Goal: Task Accomplishment & Management: Manage account settings

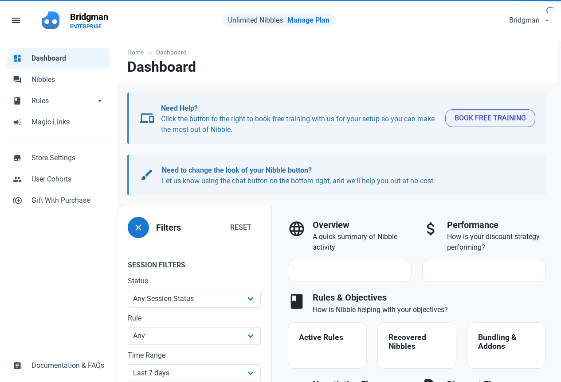
select select "7d"
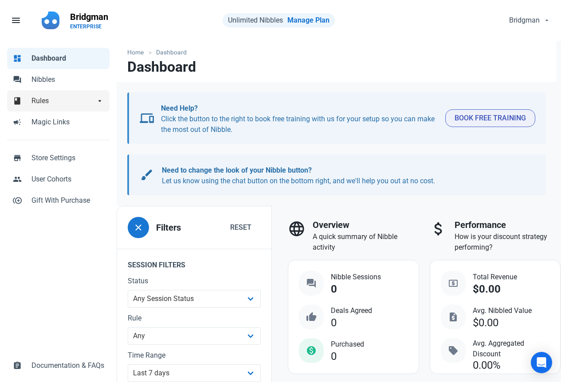
click at [74, 94] on link "book Rules arrow_drop_down" at bounding box center [58, 100] width 102 height 21
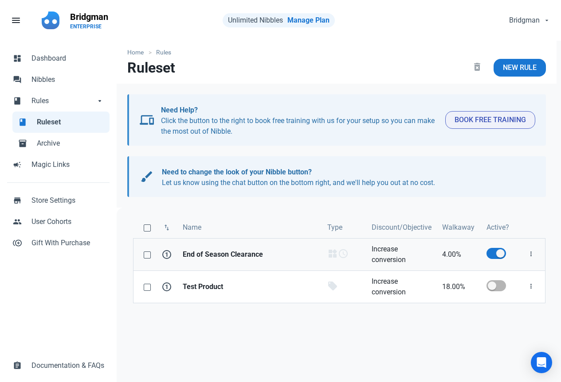
click at [241, 253] on strong "End of Season Clearance" at bounding box center [250, 254] width 134 height 11
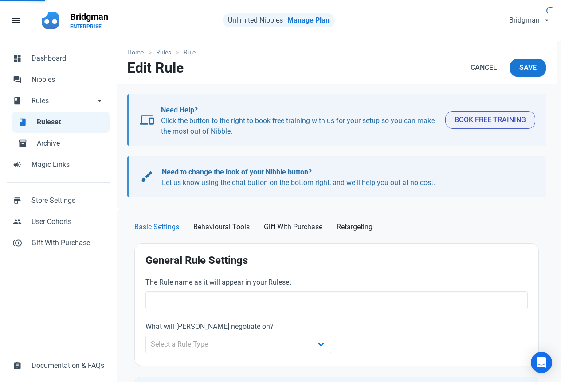
type input "End of Season Clearance"
select select "product_category"
type input "4.00"
radio input "true"
radio input "false"
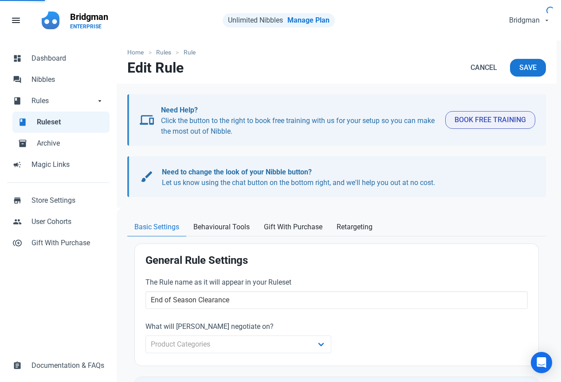
radio input "true"
select select "date-range"
select select "11:00 PM"
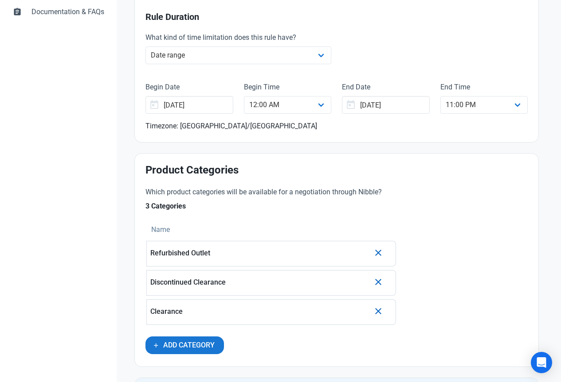
scroll to position [354, 0]
click at [197, 348] on span "Add Category" at bounding box center [188, 345] width 51 height 11
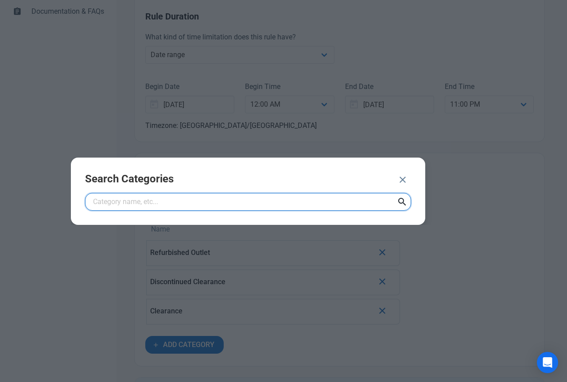
click at [202, 201] on input "text" at bounding box center [248, 202] width 326 height 18
type input "offers"
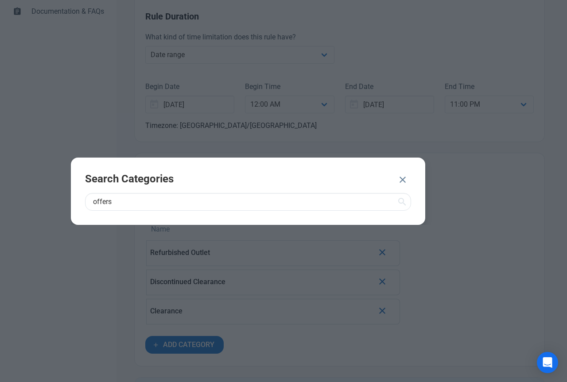
click at [403, 202] on icon at bounding box center [402, 202] width 11 height 16
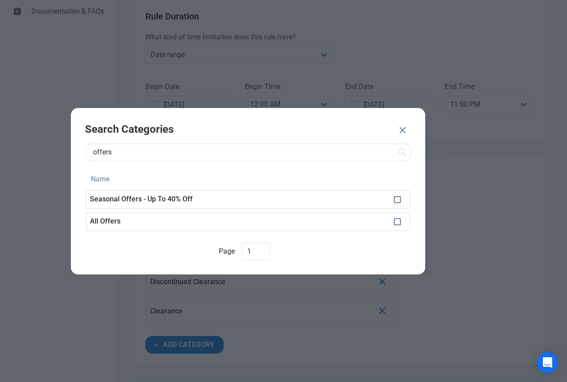
click at [267, 201] on p "Seasonal Offers - Up To 40% Off" at bounding box center [238, 199] width 297 height 8
click at [397, 200] on span at bounding box center [397, 199] width 7 height 7
checkbox input "true"
click at [358, 130] on span "ADD 1 CATEGORY" at bounding box center [352, 131] width 57 height 11
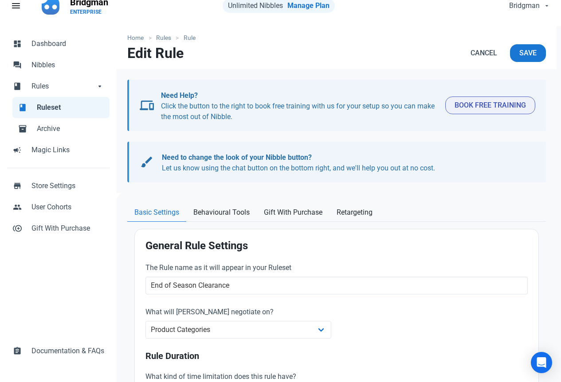
scroll to position [0, 0]
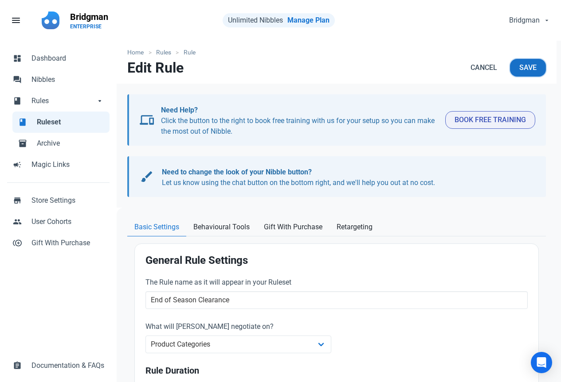
click at [534, 68] on span "Save" at bounding box center [527, 67] width 17 height 11
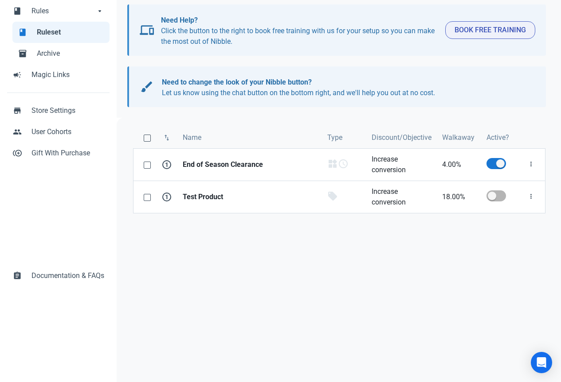
scroll to position [111, 0]
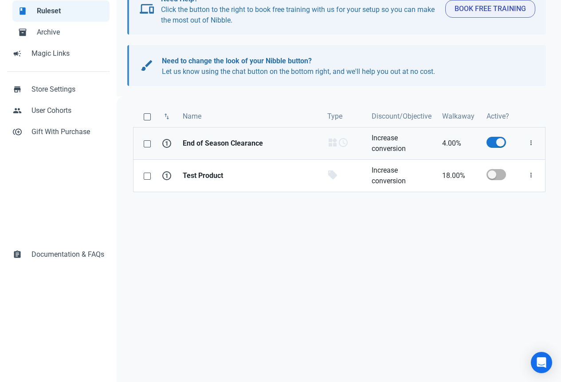
click at [236, 148] on strong "End of Season Clearance" at bounding box center [250, 143] width 134 height 11
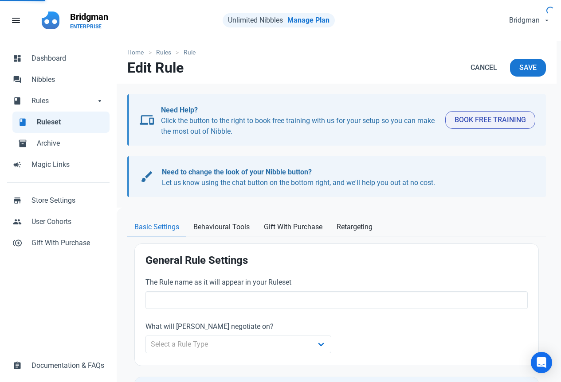
type input "End of Season Clearance"
select select "product_category"
type input "4.00"
radio input "true"
radio input "false"
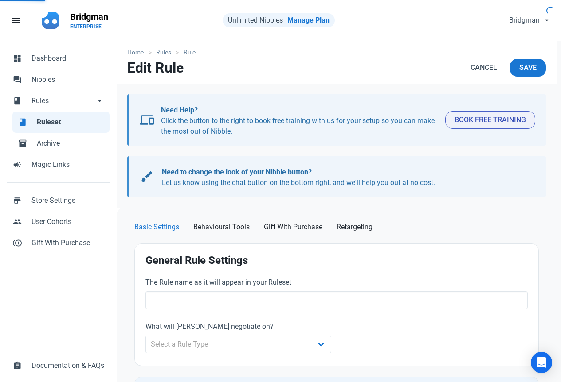
radio input "true"
select select "date-range"
select select "11:00 PM"
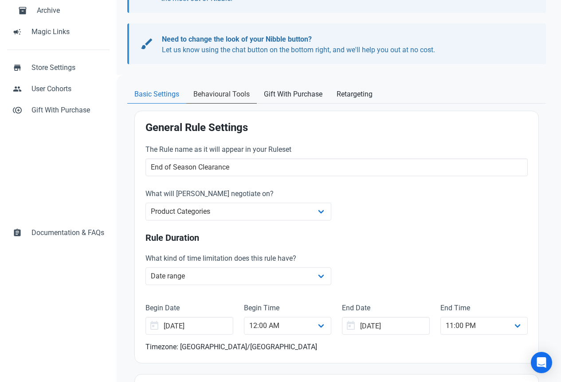
click at [214, 95] on span "Behavioural Tools" at bounding box center [221, 94] width 56 height 11
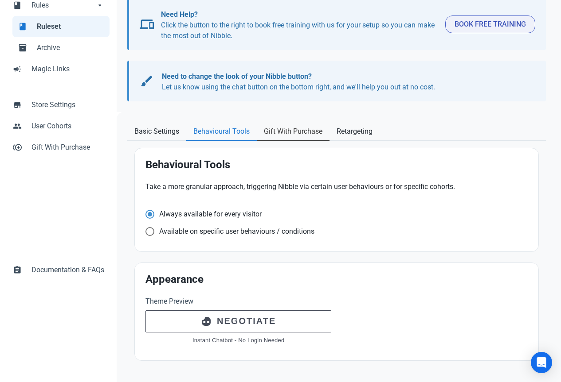
click at [285, 130] on span "Gift With Purchase" at bounding box center [293, 131] width 58 height 11
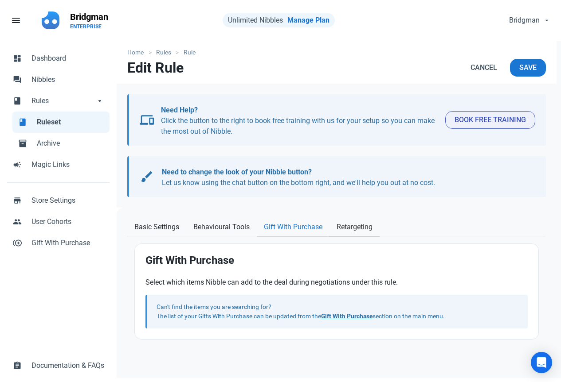
click at [358, 233] on link "Retargeting" at bounding box center [354, 227] width 50 height 18
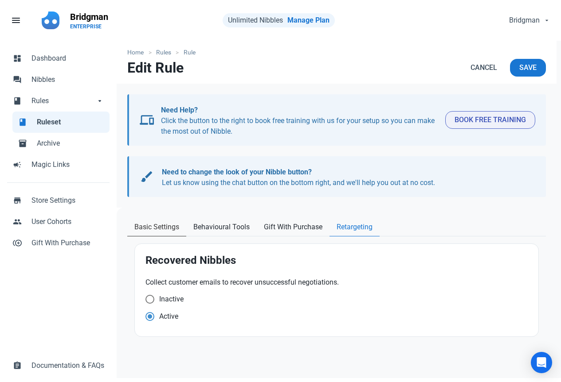
click at [156, 229] on span "Basic Settings" at bounding box center [156, 227] width 45 height 11
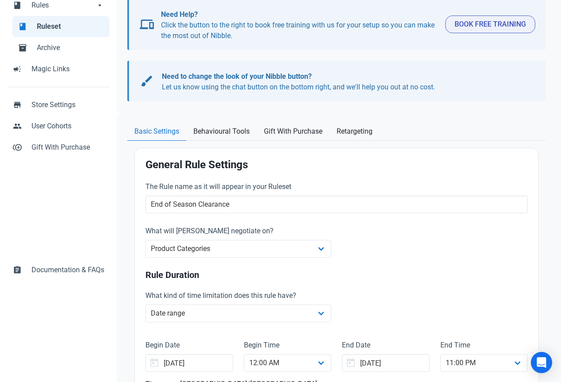
scroll to position [177, 0]
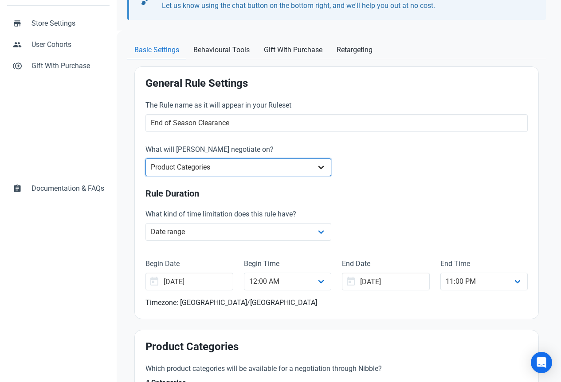
click at [325, 167] on select "Whole Store Individual Products Product Categories Cart" at bounding box center [238, 168] width 186 height 18
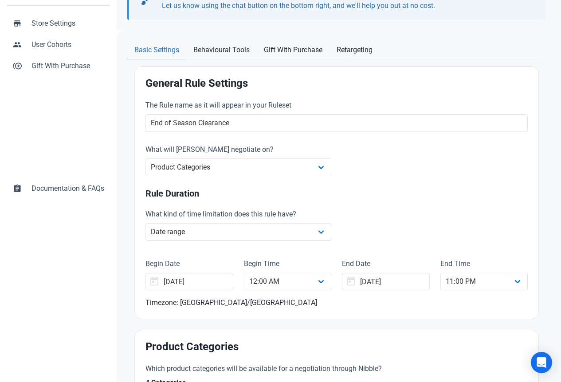
click at [429, 179] on div "The Rule name as it will appear in your Ruleset End of Season Clearance What wi…" at bounding box center [336, 204] width 393 height 219
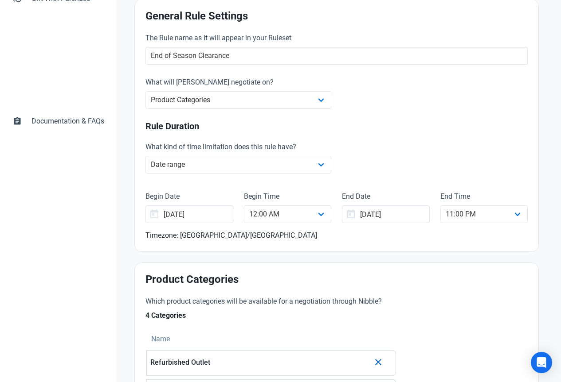
scroll to position [266, 0]
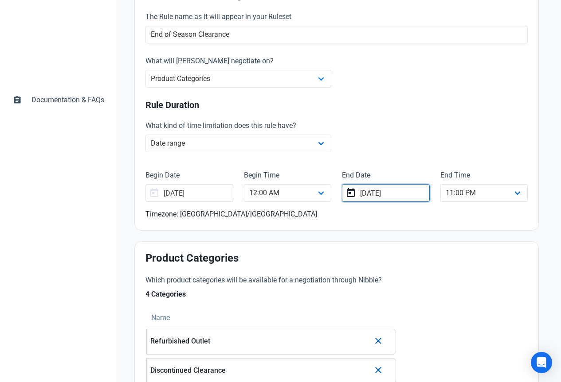
click at [411, 192] on input "[DATE]" at bounding box center [385, 193] width 87 height 18
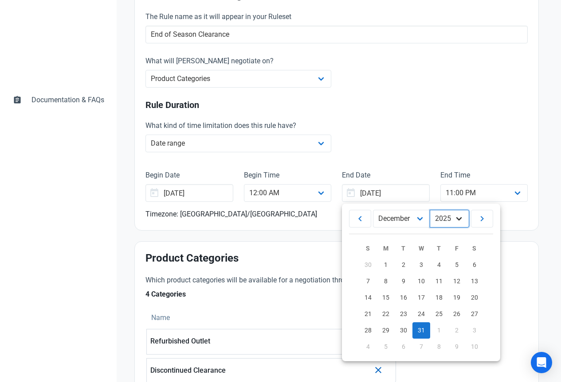
click at [458, 218] on select "2035 2034 2033 2032 2031 2030 2029 2028 2027 2026 2025 2024 2023 2022 2021 2020…" at bounding box center [448, 219] width 39 height 18
select select "2026"
click at [430, 210] on select "2035 2034 2033 2032 2031 2030 2029 2028 2027 2026 2025 2024 2023 2022 2021 2020…" at bounding box center [448, 219] width 39 height 18
click at [430, 124] on div "What kind of time limitation does this rule have? No limits Date range Recurrin…" at bounding box center [336, 137] width 393 height 44
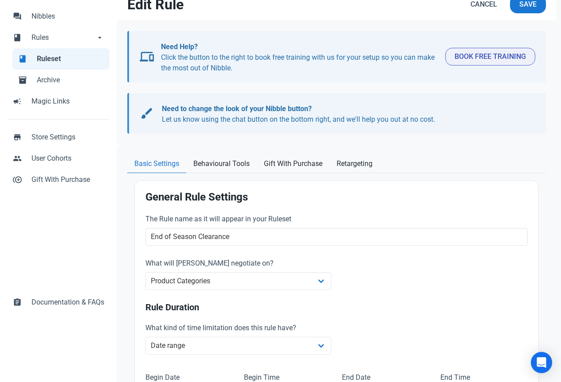
scroll to position [0, 0]
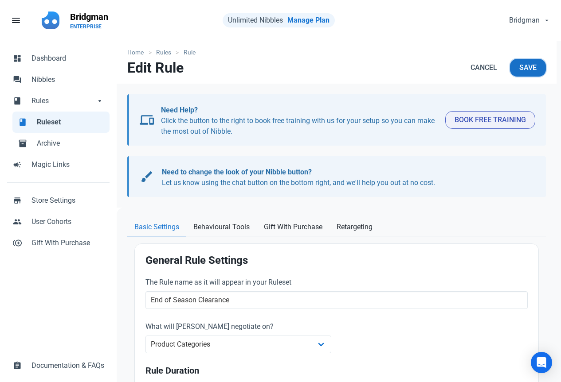
click at [529, 70] on span "Save" at bounding box center [527, 67] width 17 height 11
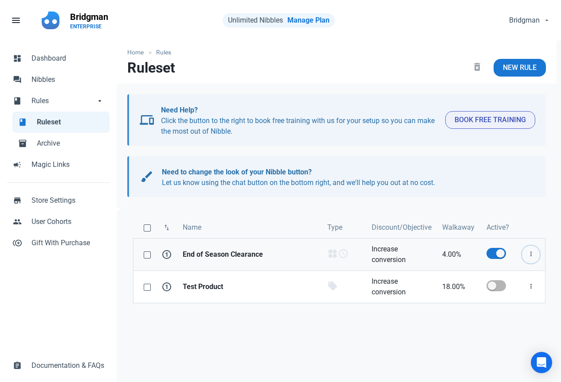
click at [533, 257] on icon "button" at bounding box center [530, 254] width 7 height 11
click at [494, 254] on span at bounding box center [495, 253] width 19 height 11
click at [492, 254] on input "checkbox" at bounding box center [489, 254] width 6 height 6
click at [494, 254] on span at bounding box center [495, 253] width 19 height 11
click at [492, 254] on input "checkbox" at bounding box center [489, 254] width 6 height 6
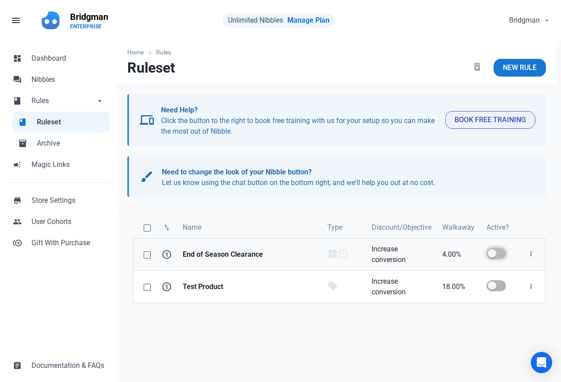
checkbox input "true"
click at [248, 257] on strong "End of Season Clearance" at bounding box center [250, 254] width 134 height 11
select select "product_category"
select select "date-range"
select select "11:00 PM"
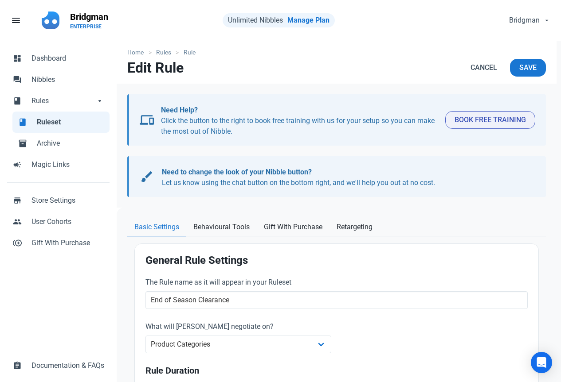
click at [66, 118] on span "Ruleset" at bounding box center [70, 122] width 67 height 11
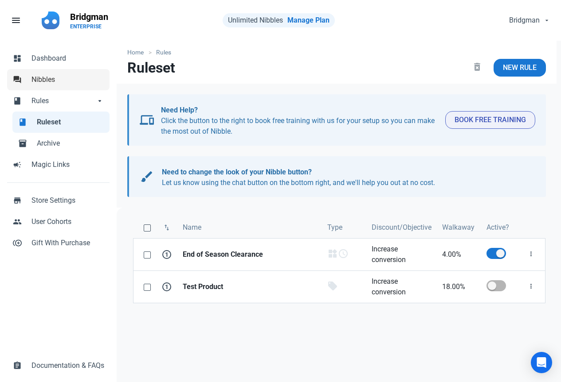
click at [62, 77] on span "Nibbles" at bounding box center [67, 79] width 73 height 11
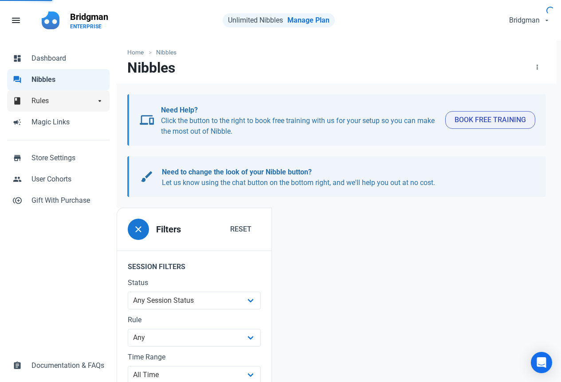
click at [69, 104] on span "Rules" at bounding box center [63, 101] width 64 height 11
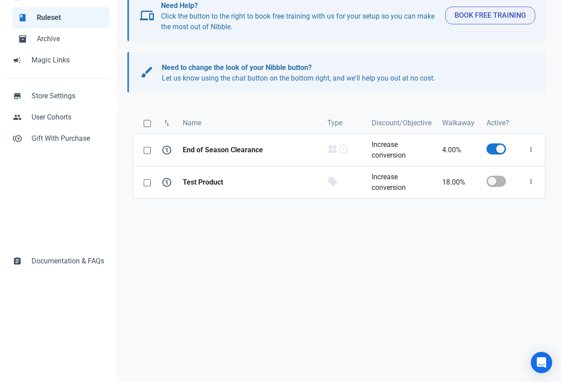
scroll to position [111, 0]
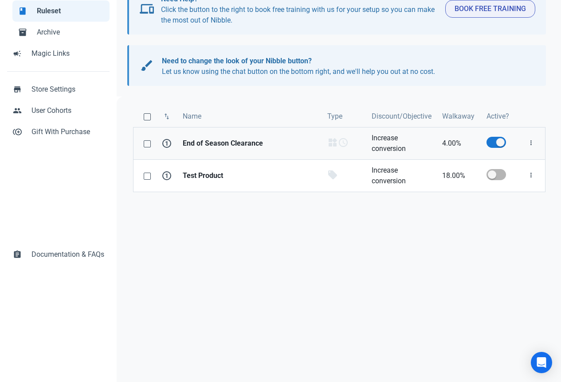
click at [443, 142] on link "4.00%" at bounding box center [458, 144] width 44 height 32
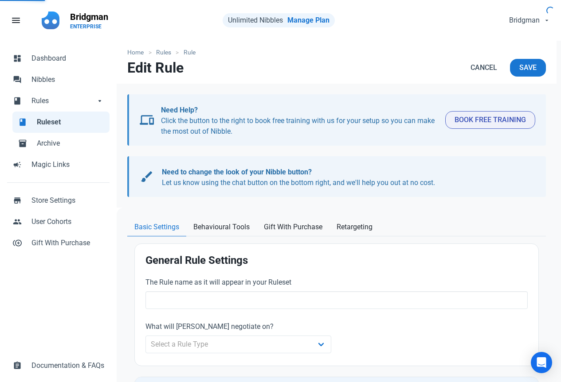
type input "End of Season Clearance"
select select "product_category"
type input "4.00"
radio input "true"
radio input "false"
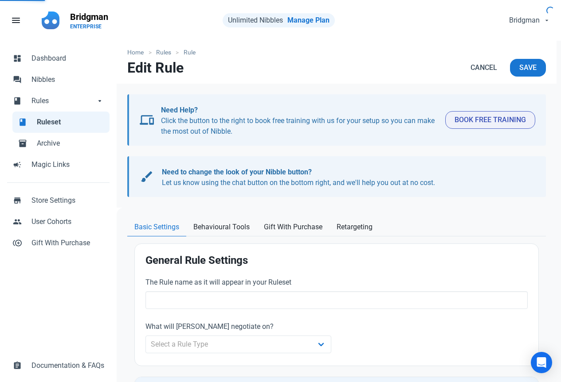
radio input "true"
select select "date-range"
select select "11:00 PM"
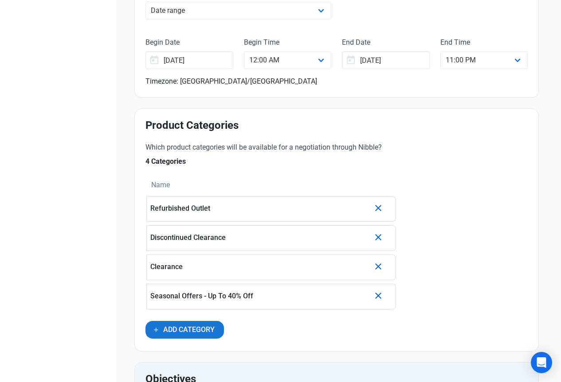
scroll to position [576, 0]
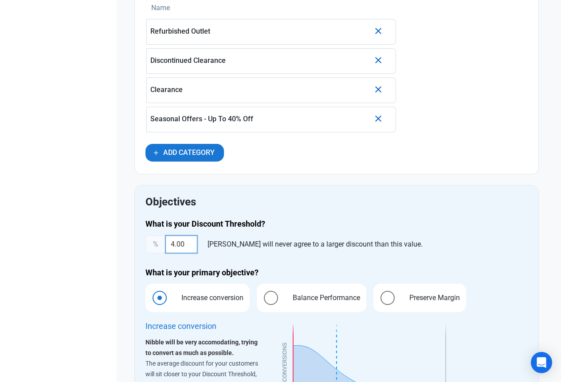
click at [175, 245] on input "4.00" at bounding box center [181, 245] width 32 height 18
type input "3.00"
click at [366, 219] on h4 "What is your Discount Threshold?" at bounding box center [336, 224] width 382 height 11
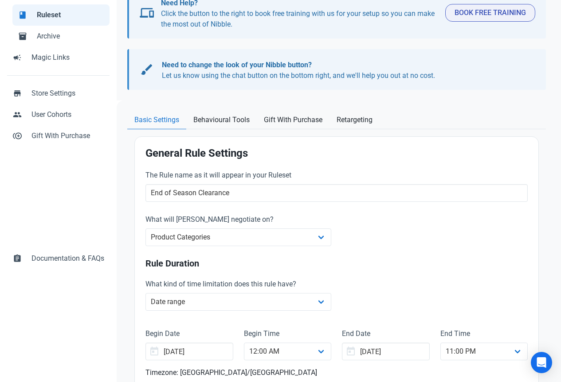
scroll to position [0, 0]
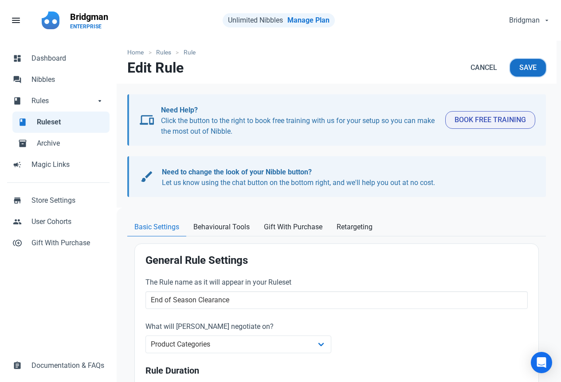
click at [526, 69] on span "Save" at bounding box center [527, 67] width 17 height 11
